Goal: Entertainment & Leisure: Consume media (video, audio)

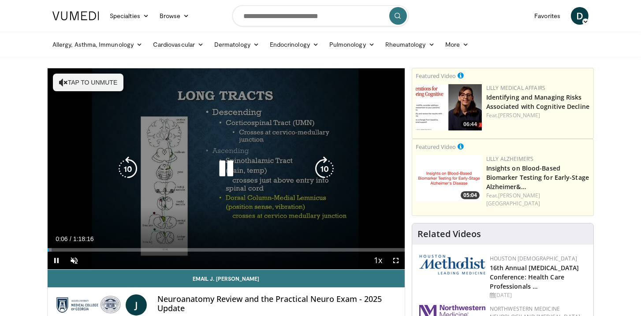
click at [63, 79] on icon "Video Player" at bounding box center [63, 82] width 9 height 9
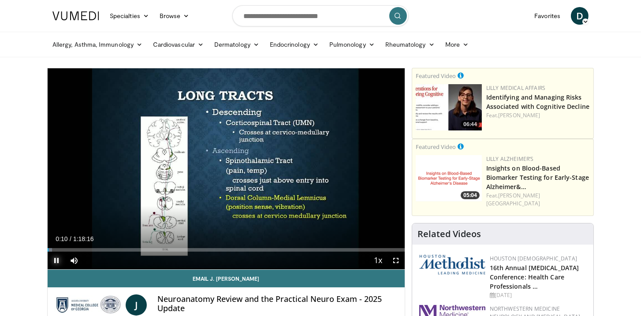
click at [56, 258] on span "Video Player" at bounding box center [57, 261] width 18 height 18
click at [56, 248] on div "Progress Bar" at bounding box center [56, 250] width 1 height 4
click at [53, 249] on div "Progress Bar" at bounding box center [53, 250] width 1 height 4
click at [50, 249] on div "Progress Bar" at bounding box center [50, 250] width 1 height 4
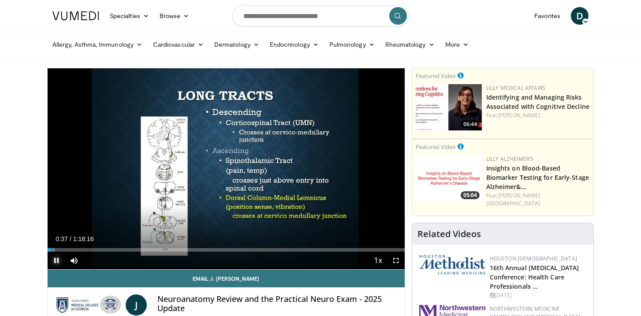
click at [57, 258] on span "Video Player" at bounding box center [57, 261] width 18 height 18
